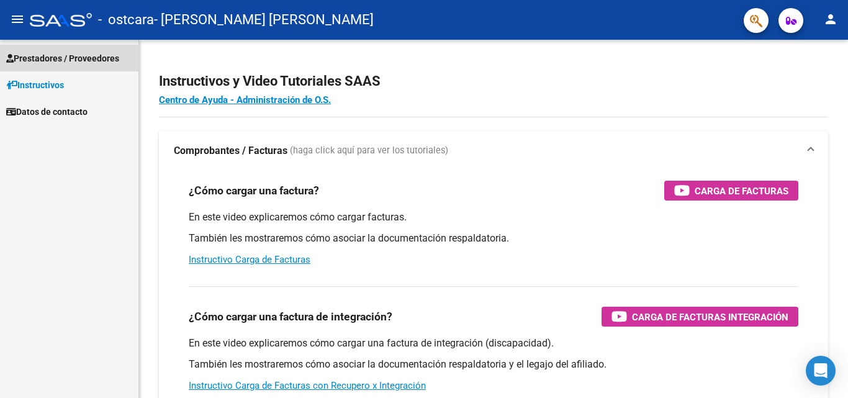
click at [67, 59] on span "Prestadores / Proveedores" at bounding box center [62, 59] width 113 height 14
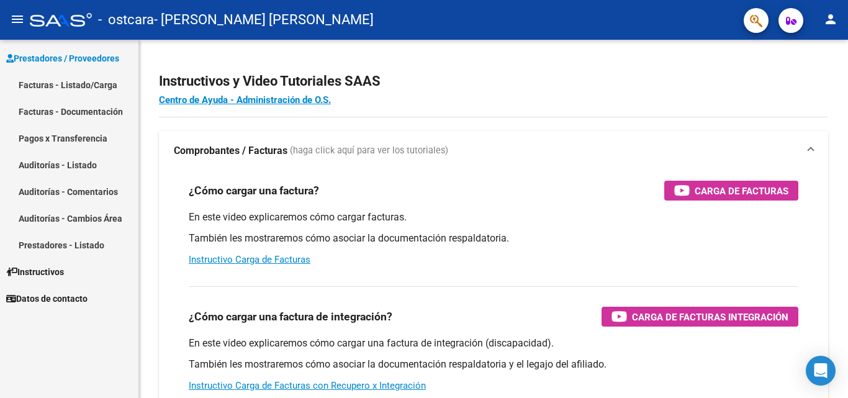
click at [67, 84] on link "Facturas - Listado/Carga" at bounding box center [69, 84] width 138 height 27
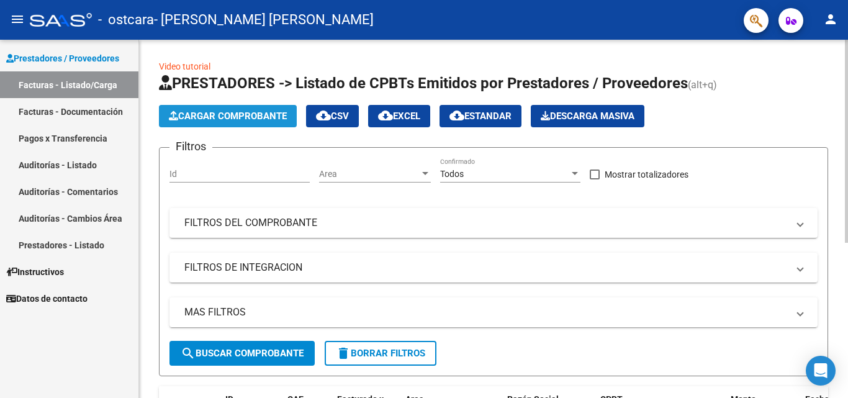
click at [273, 114] on span "Cargar Comprobante" at bounding box center [228, 116] width 118 height 11
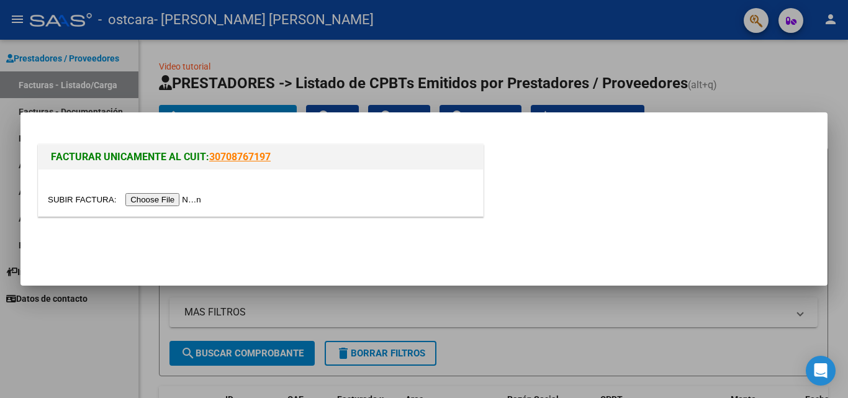
click at [158, 199] on input "file" at bounding box center [126, 199] width 157 height 13
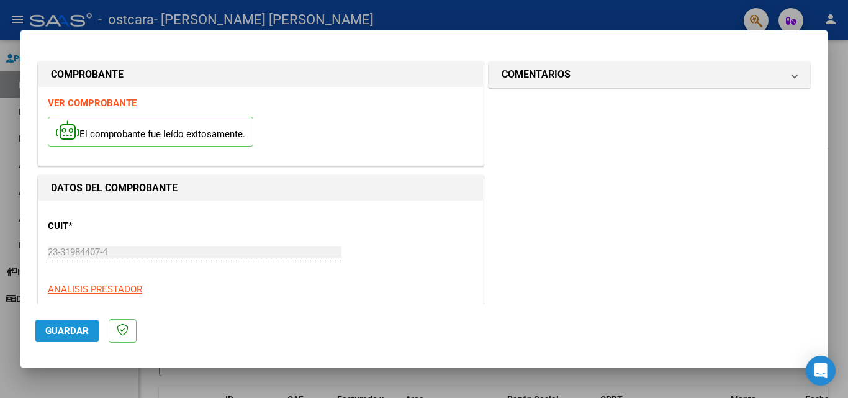
click at [62, 335] on span "Guardar" at bounding box center [66, 330] width 43 height 11
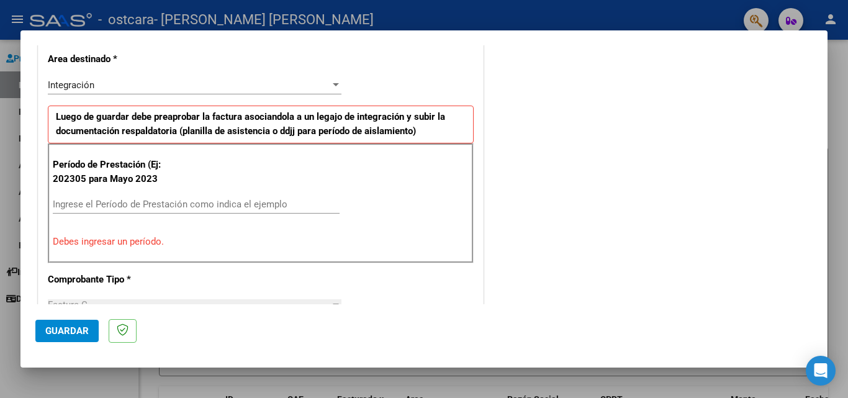
scroll to position [265, 0]
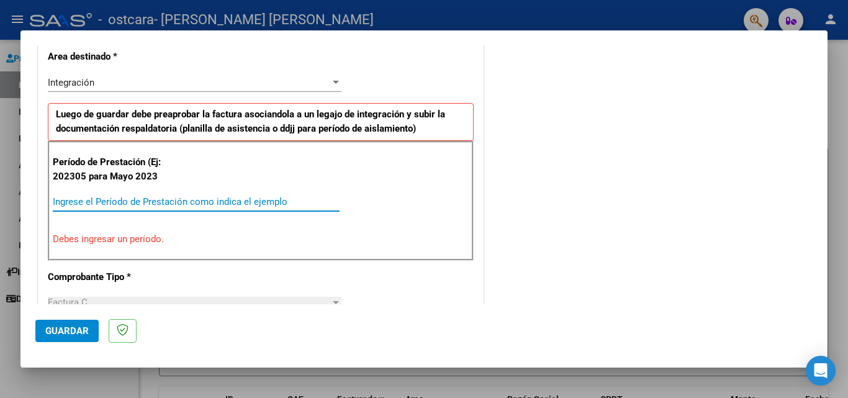
click at [78, 201] on input "Ingrese el Período de Prestación como indica el ejemplo" at bounding box center [196, 201] width 287 height 11
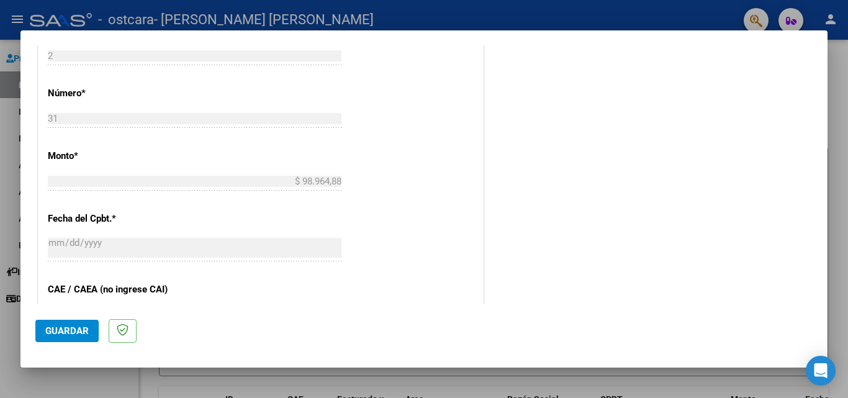
scroll to position [810, 0]
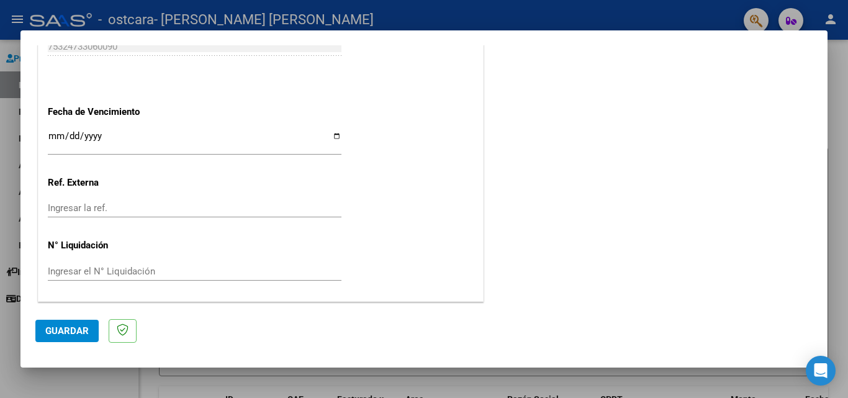
type input "202507"
click at [55, 332] on span "Guardar" at bounding box center [66, 330] width 43 height 11
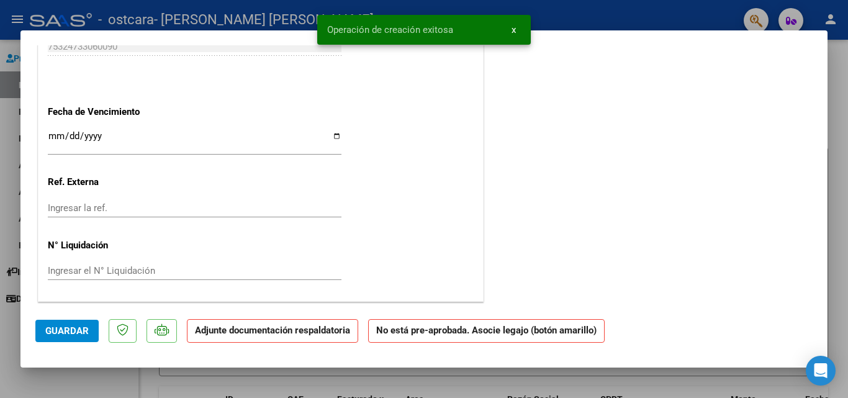
scroll to position [0, 0]
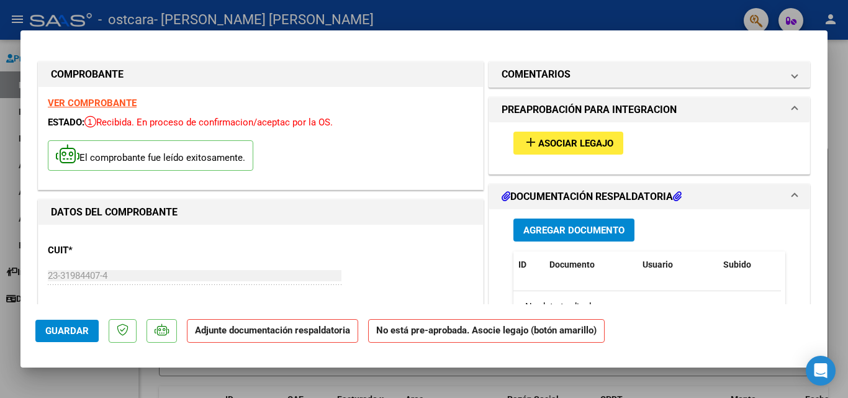
click at [525, 139] on mat-icon "add" at bounding box center [530, 142] width 15 height 15
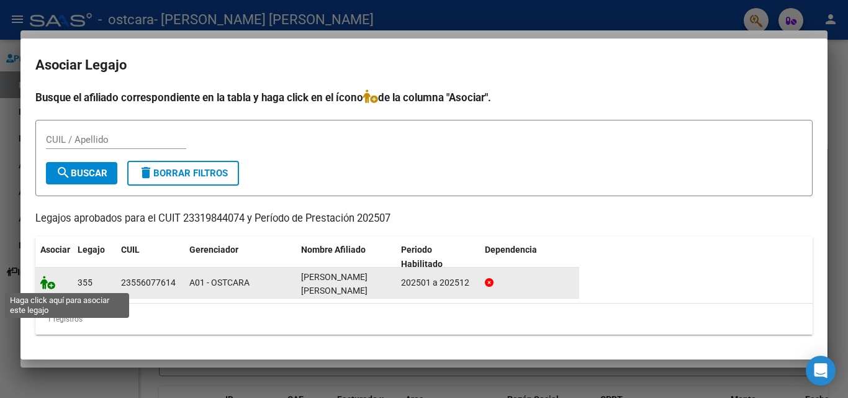
click at [49, 286] on icon at bounding box center [47, 283] width 15 height 14
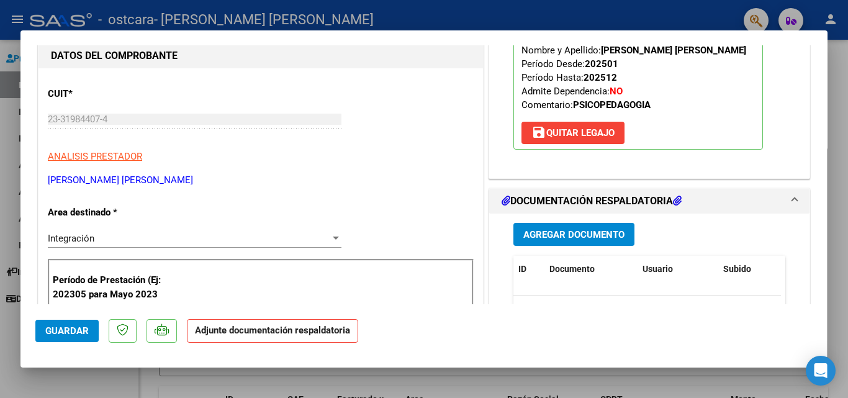
scroll to position [217, 0]
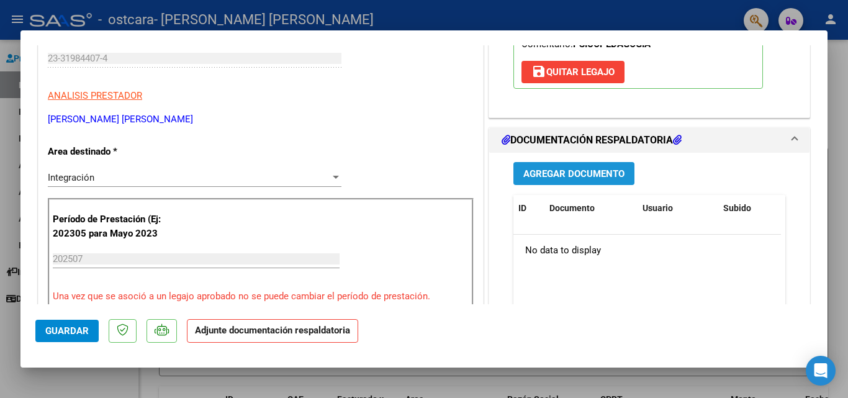
click at [571, 174] on span "Agregar Documento" at bounding box center [573, 173] width 101 height 11
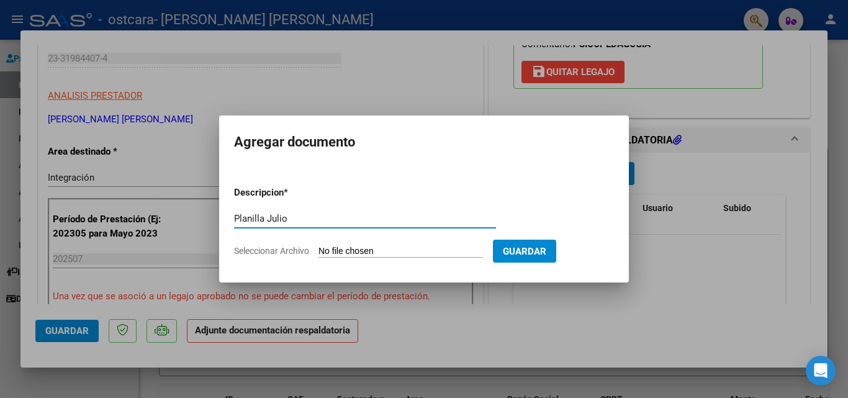
type input "Planilla Julio"
click at [410, 246] on input "Seleccionar Archivo" at bounding box center [400, 252] width 165 height 12
type input "C:\fakepath\[PERSON_NAME].jpg"
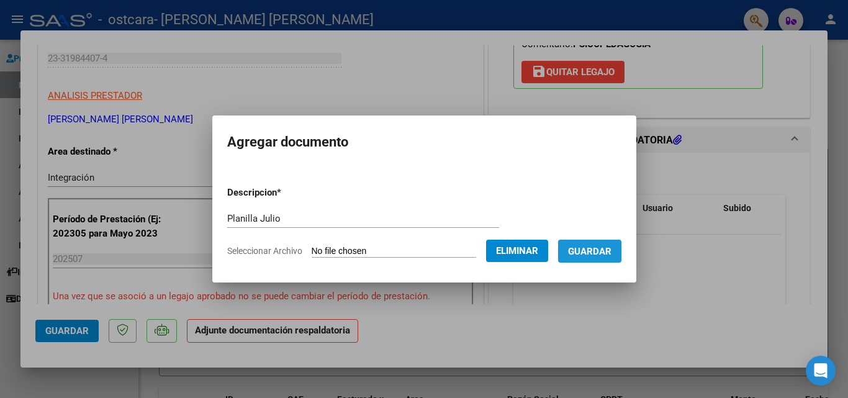
click at [598, 258] on button "Guardar" at bounding box center [589, 251] width 63 height 23
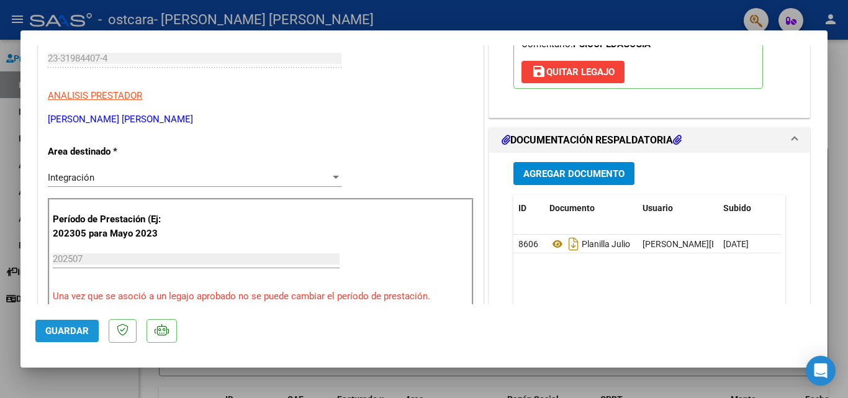
click at [79, 330] on span "Guardar" at bounding box center [66, 330] width 43 height 11
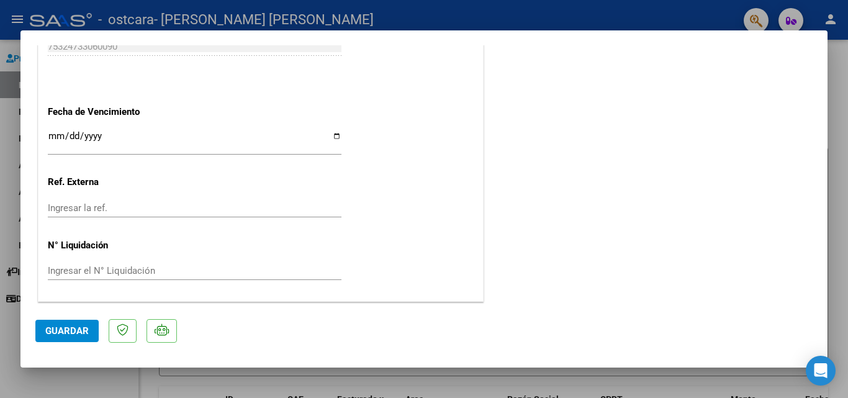
scroll to position [0, 0]
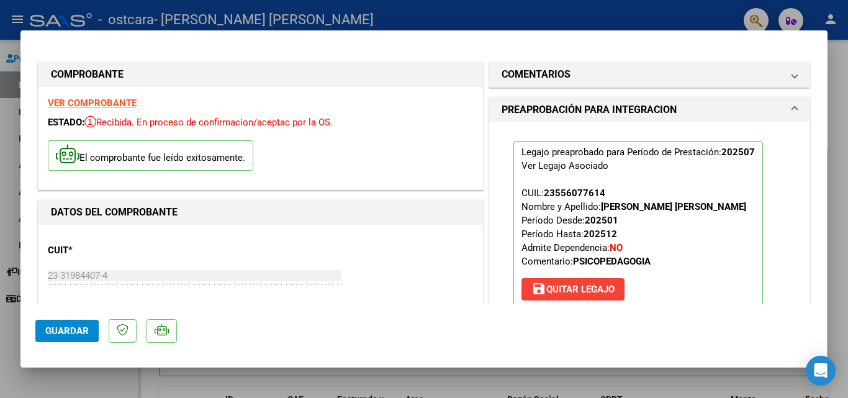
click at [682, 16] on div at bounding box center [424, 199] width 848 height 398
type input "$ 0,00"
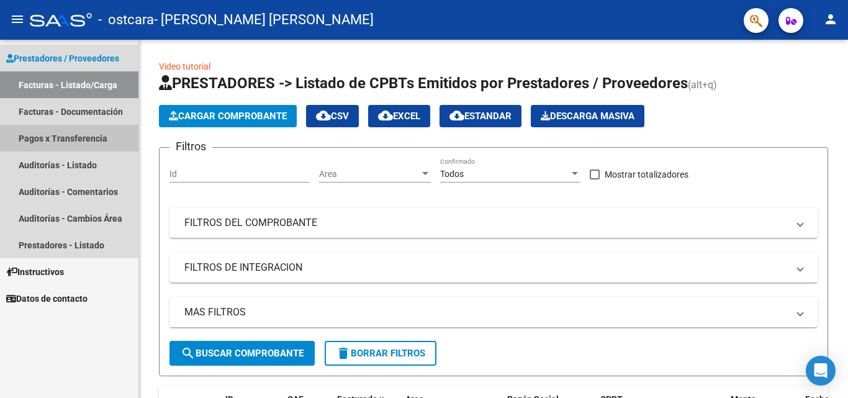
click at [69, 132] on link "Pagos x Transferencia" at bounding box center [69, 138] width 138 height 27
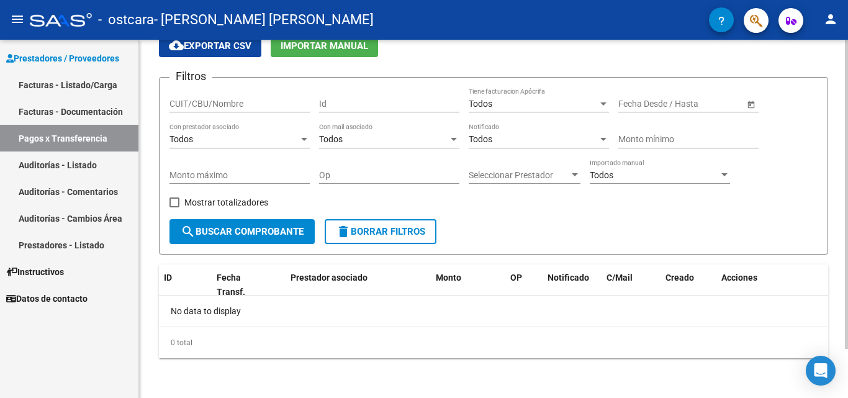
scroll to position [56, 0]
